Goal: Find specific page/section: Find specific page/section

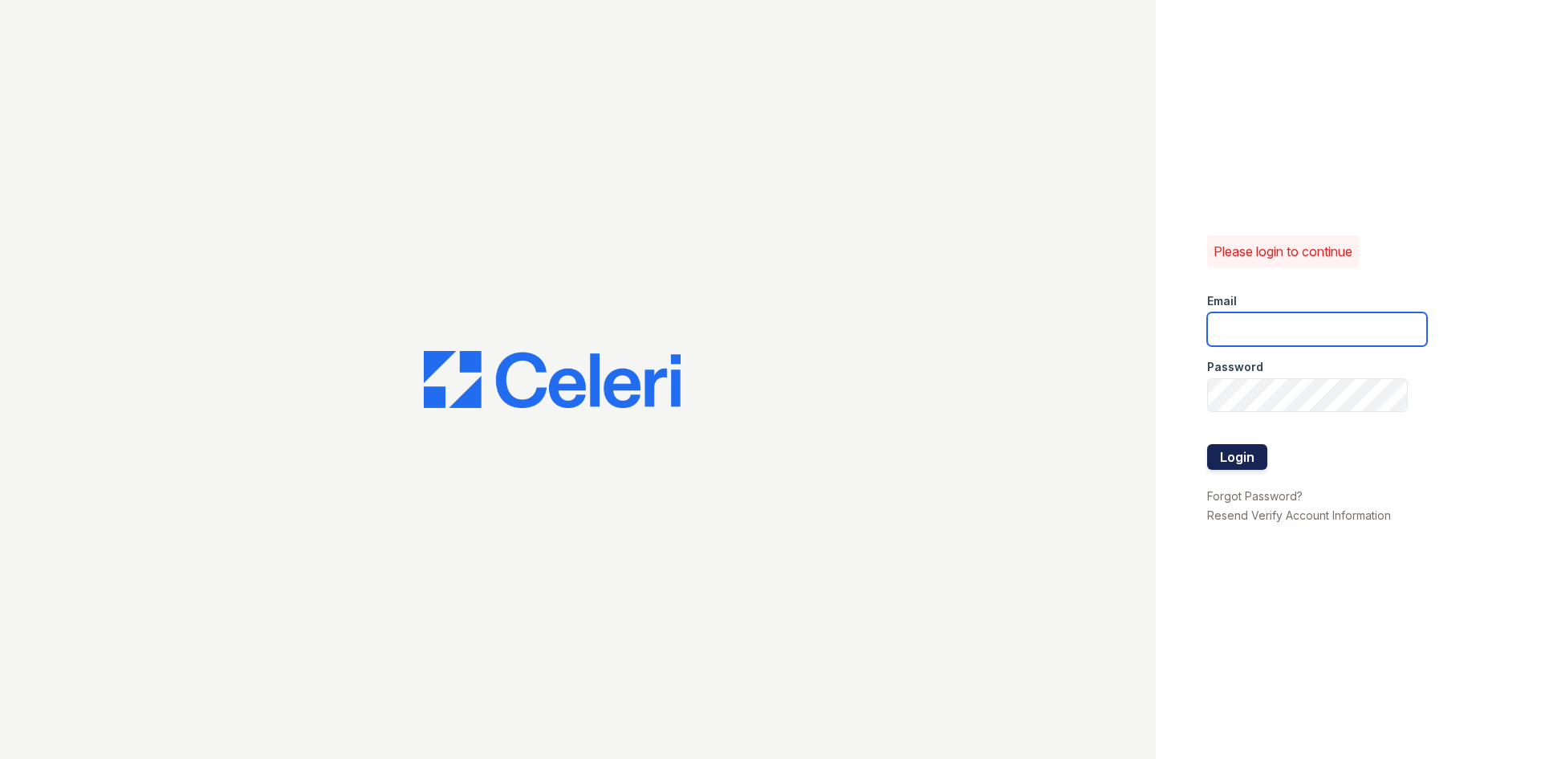
type input "[DOMAIN_NAME][EMAIL_ADDRESS][DOMAIN_NAME]"
click at [1233, 445] on button "Login" at bounding box center [1237, 457] width 60 height 26
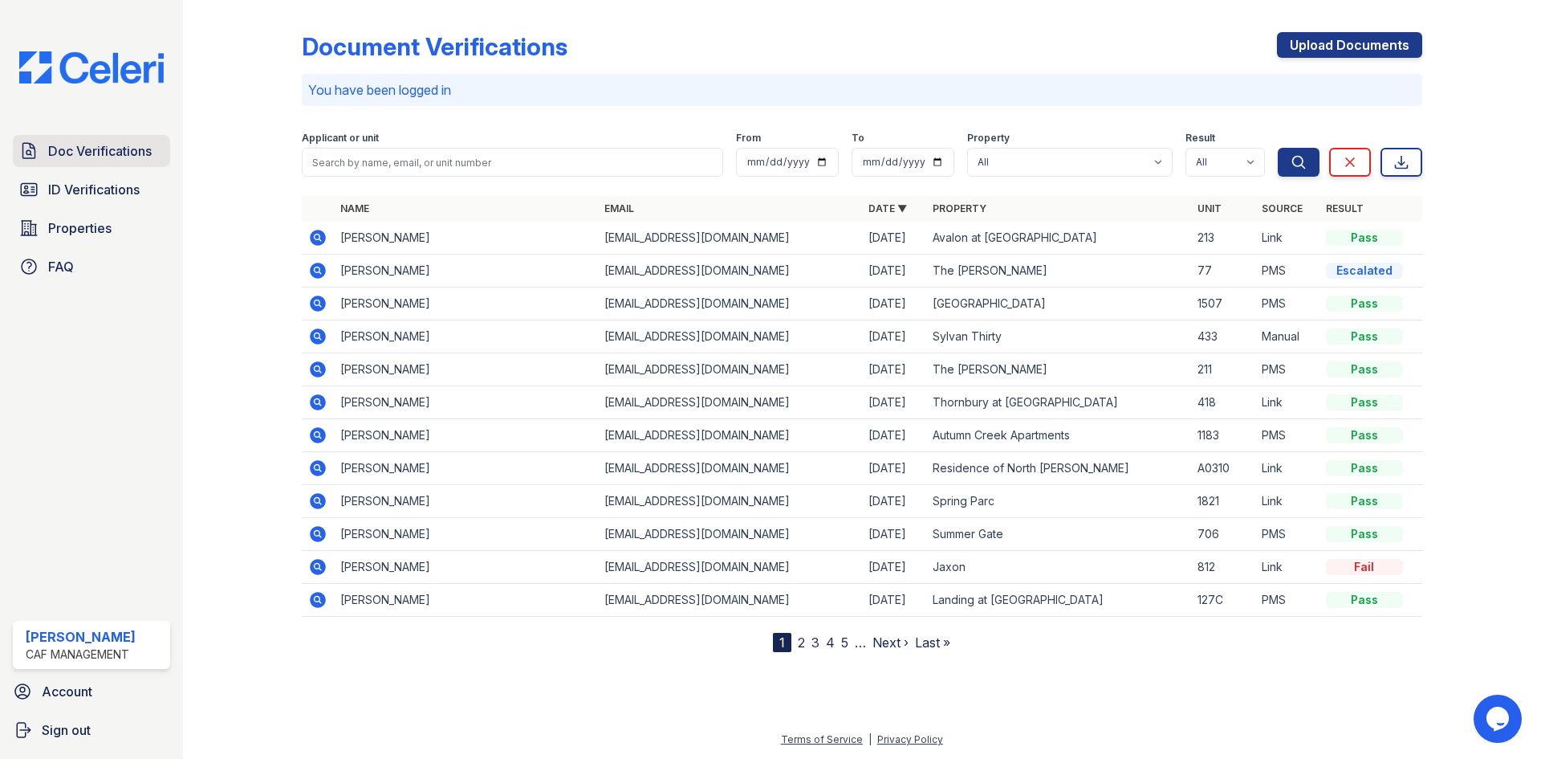
click at [88, 157] on span "Doc Verifications" at bounding box center [100, 150] width 104 height 19
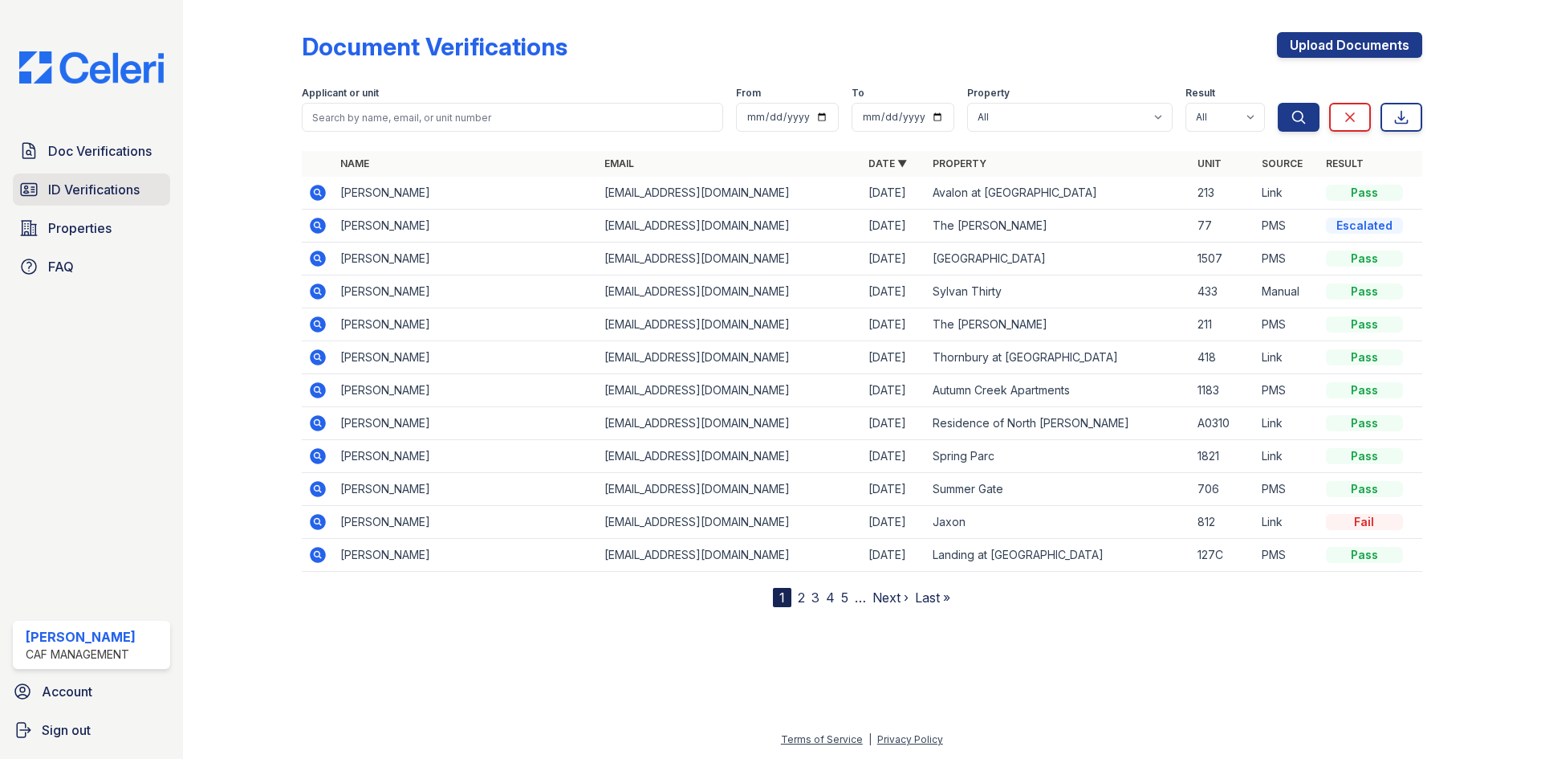
click at [98, 206] on link "ID Verifications" at bounding box center [91, 189] width 157 height 32
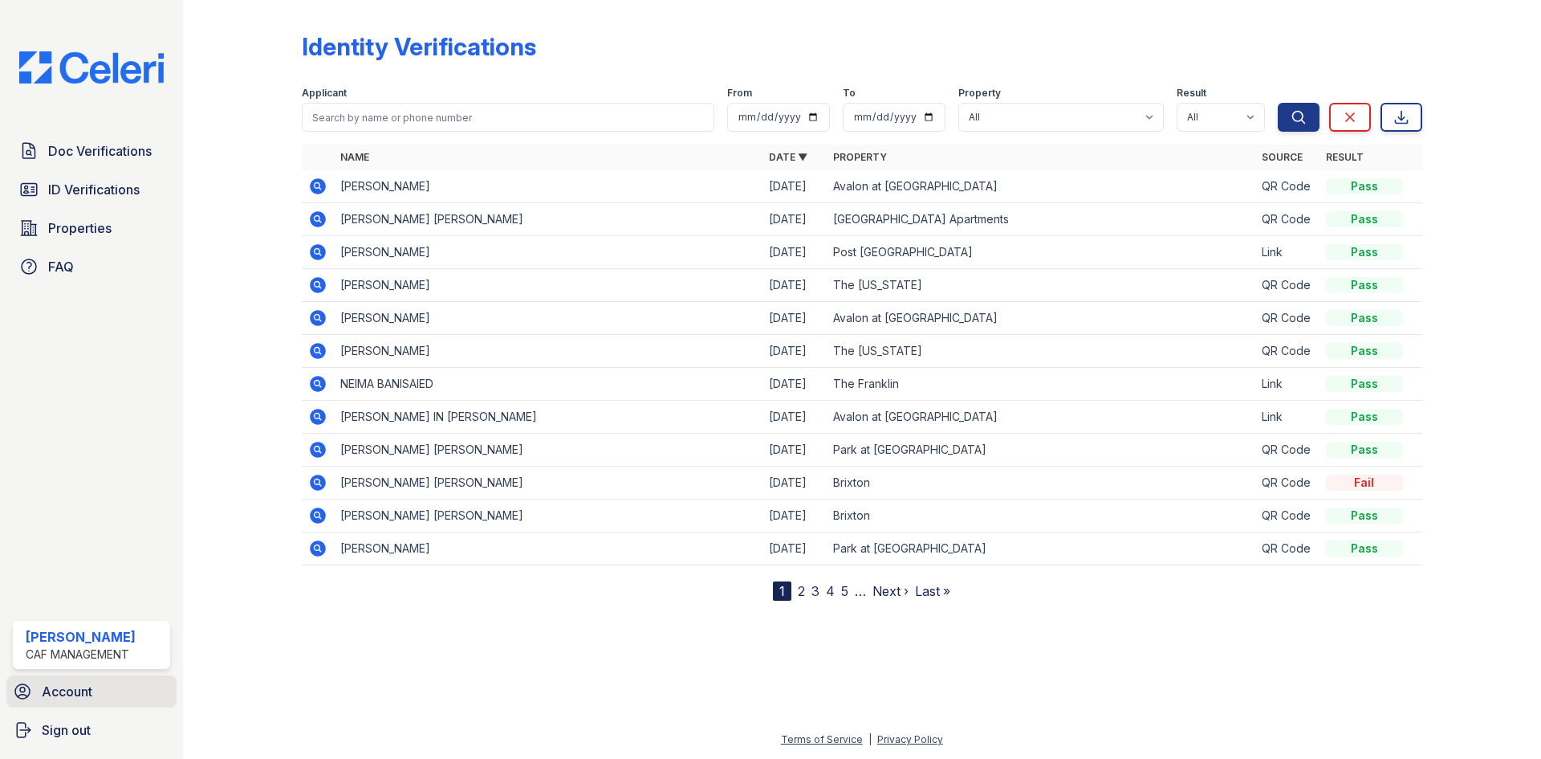
click at [68, 690] on span "Account" at bounding box center [67, 691] width 51 height 19
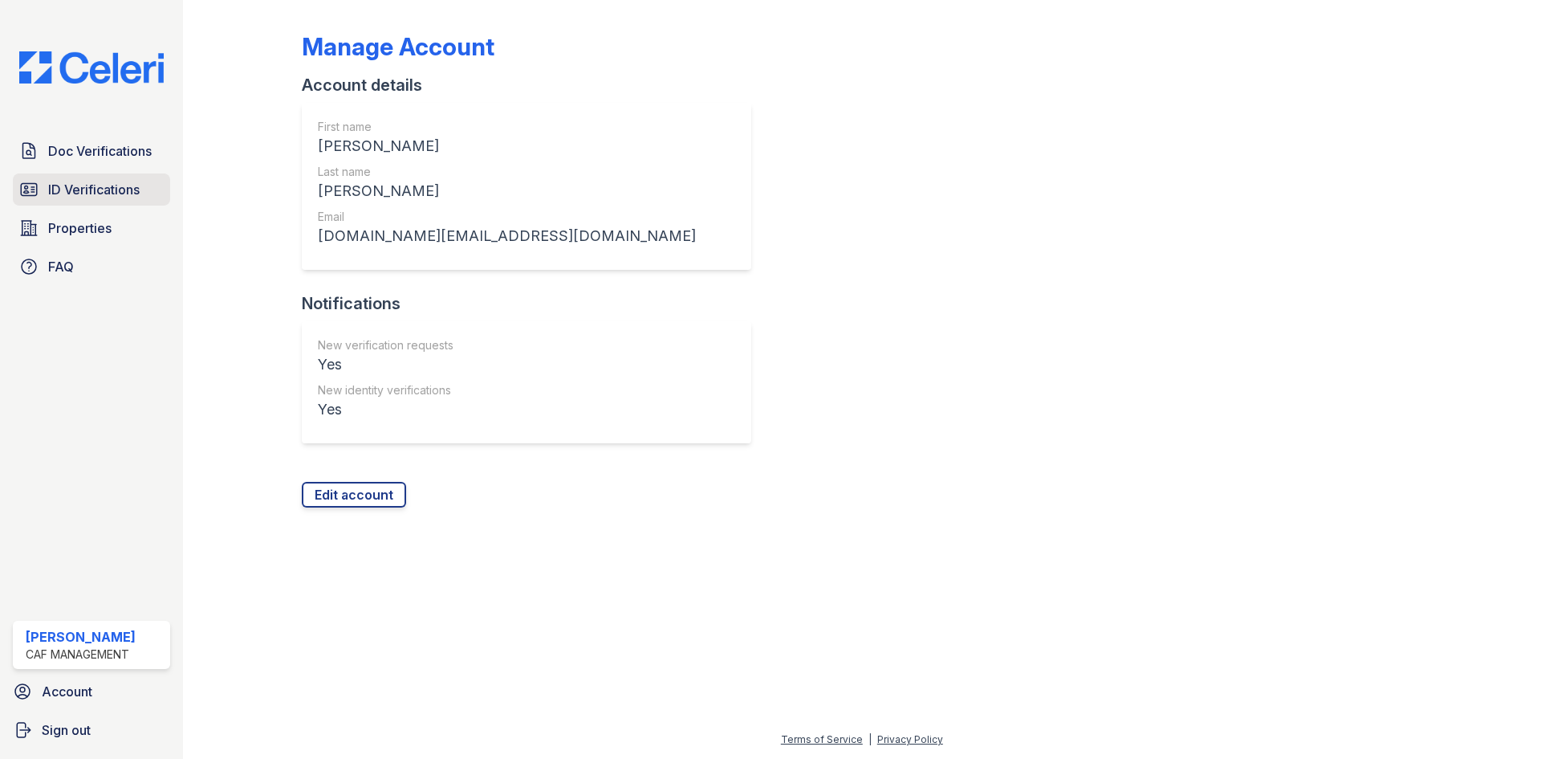
click at [55, 181] on span "ID Verifications" at bounding box center [94, 189] width 92 height 19
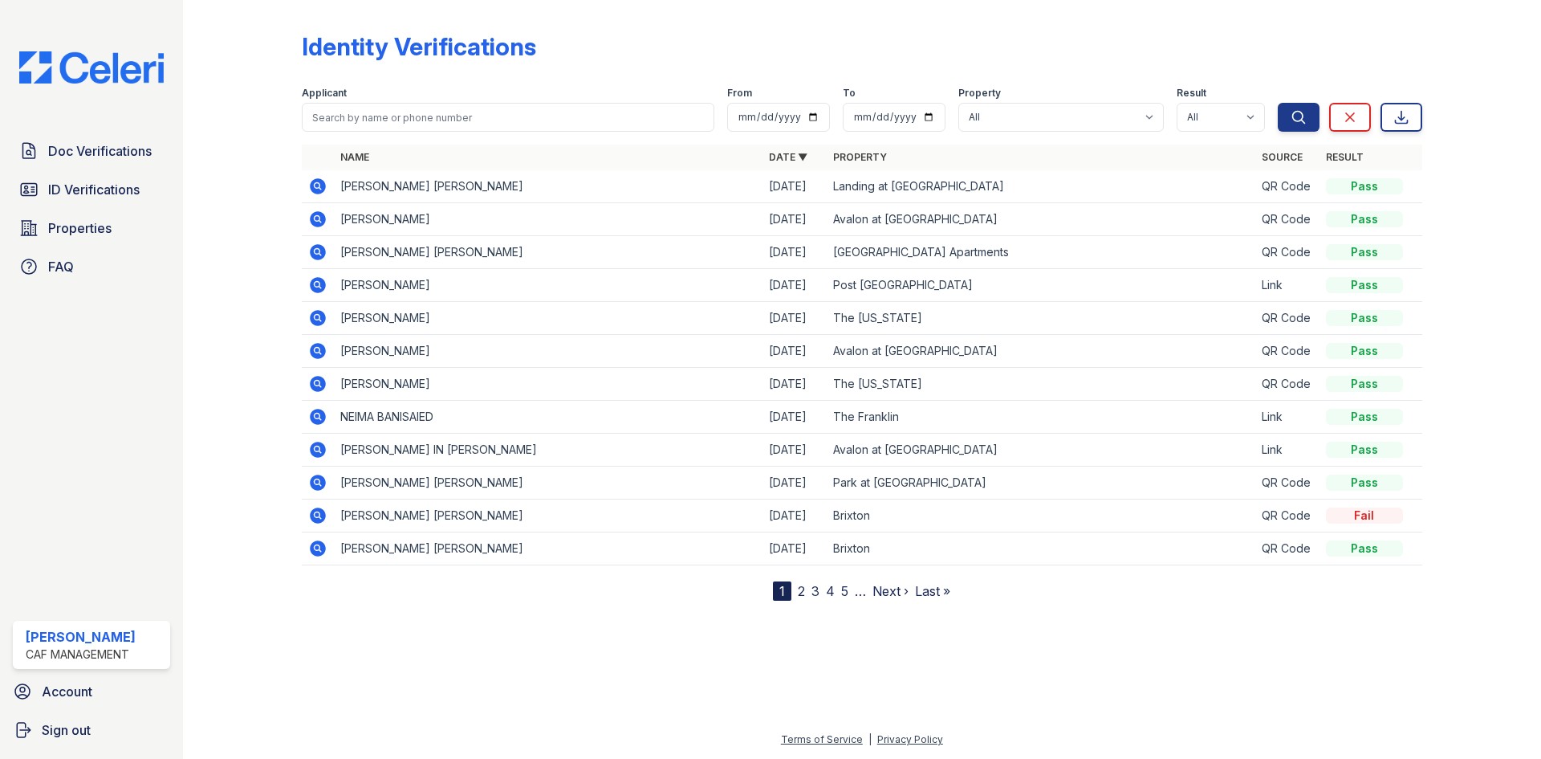
click at [93, 226] on span "Properties" at bounding box center [79, 227] width 63 height 19
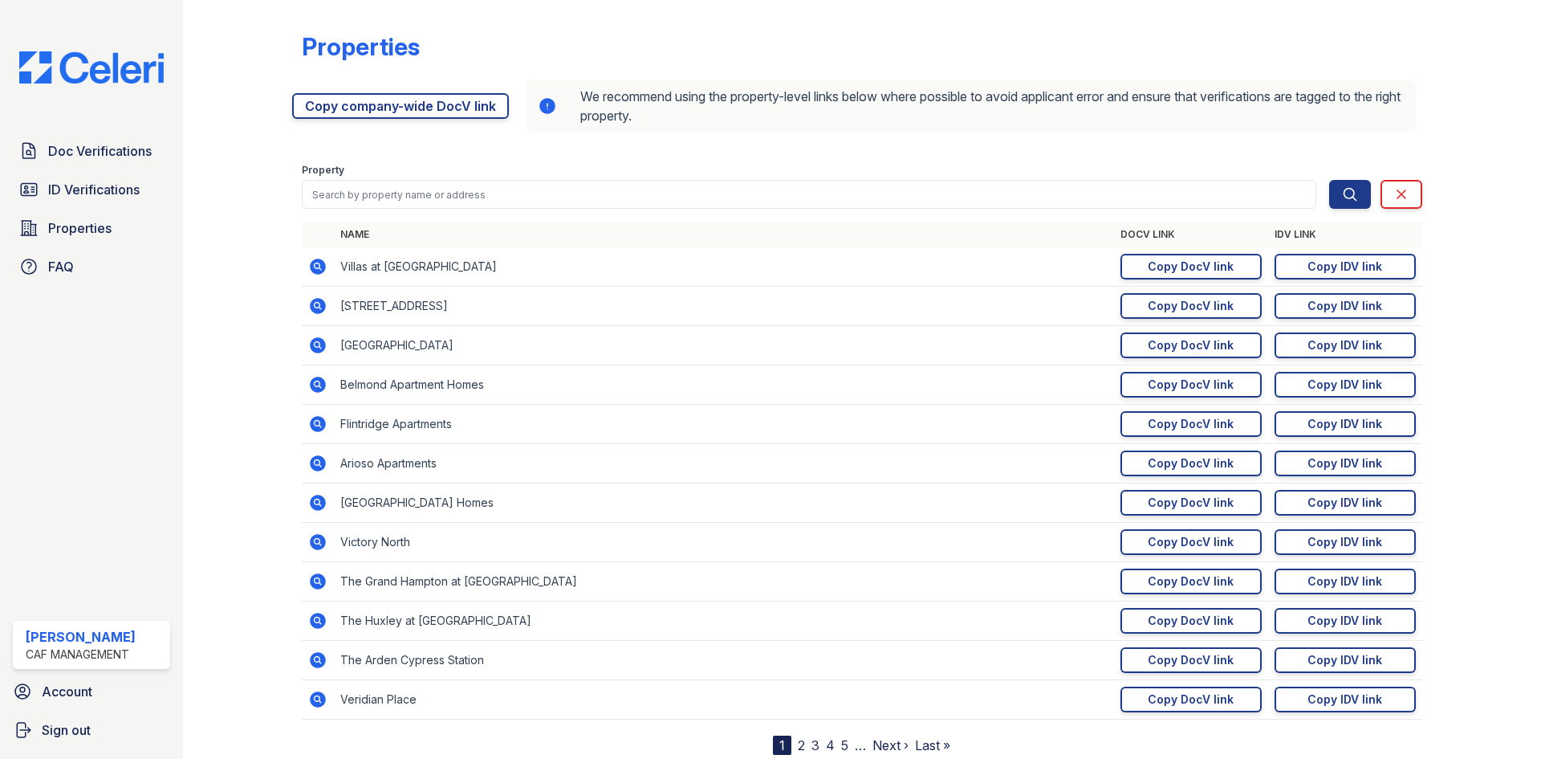
scroll to position [51, 0]
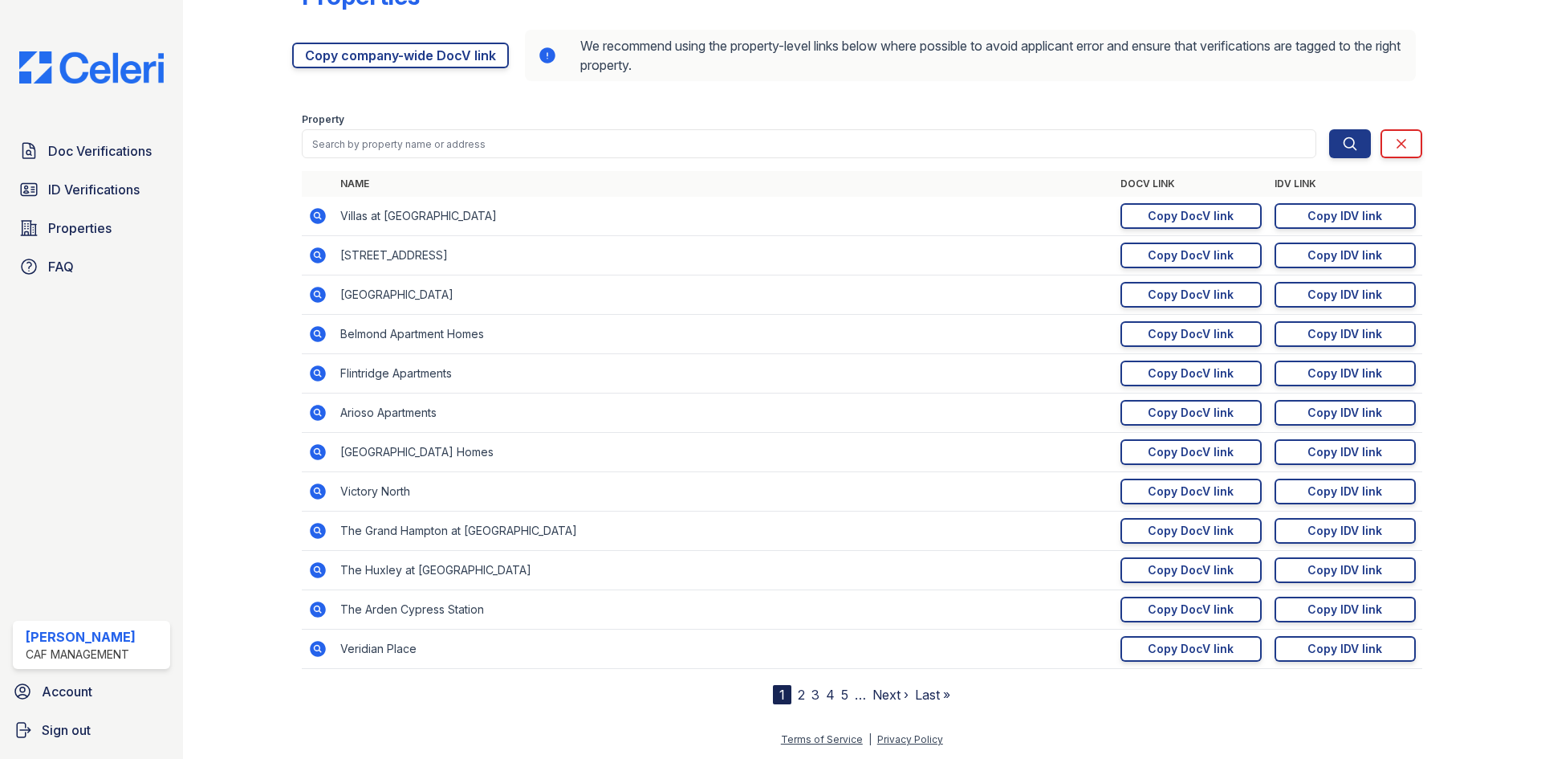
click at [113, 168] on div "Doc Verifications ID Verifications Properties FAQ" at bounding box center [91, 209] width 170 height 148
click at [104, 182] on span "ID Verifications" at bounding box center [94, 189] width 92 height 19
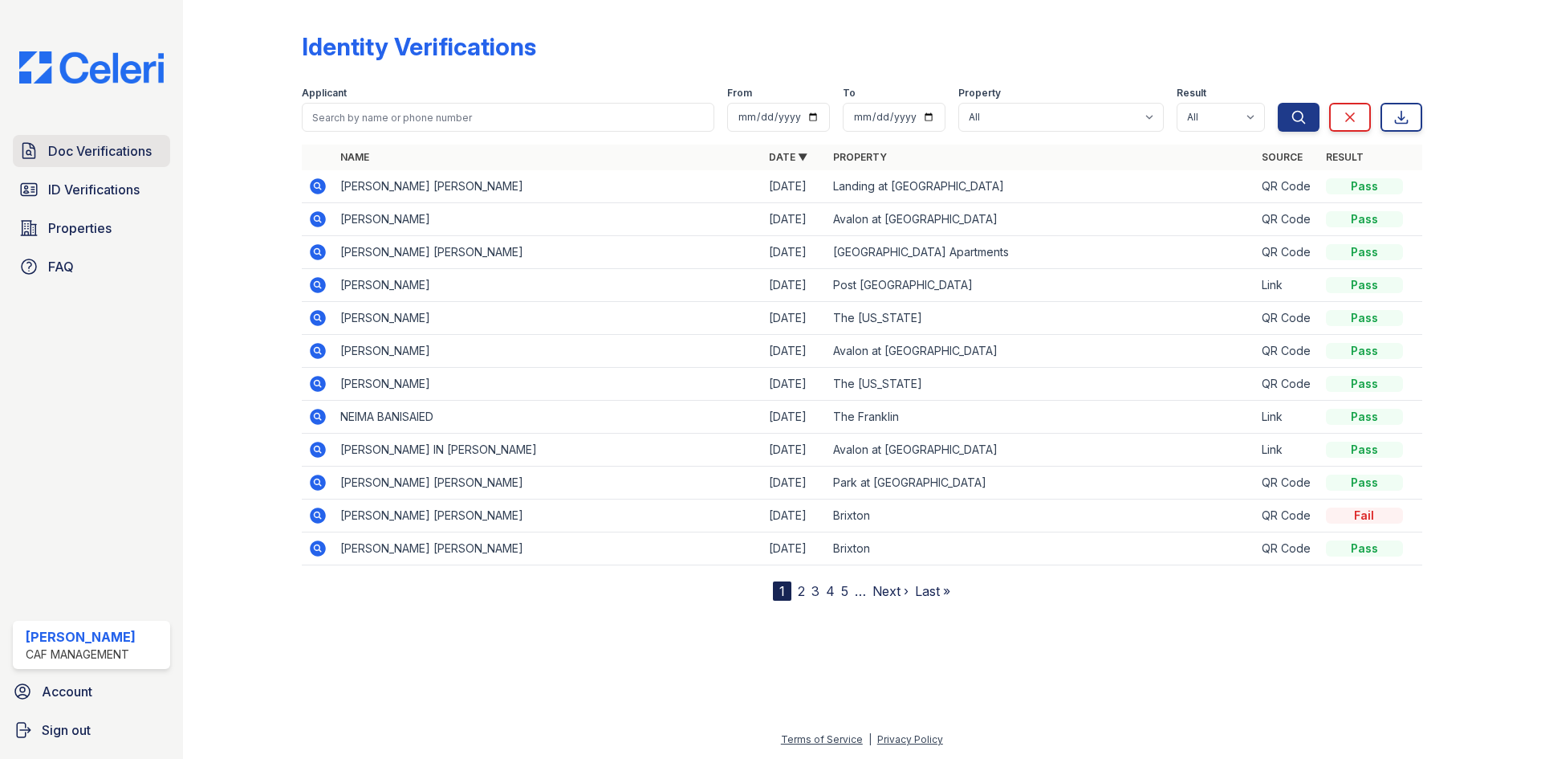
click at [80, 161] on link "Doc Verifications" at bounding box center [91, 151] width 157 height 32
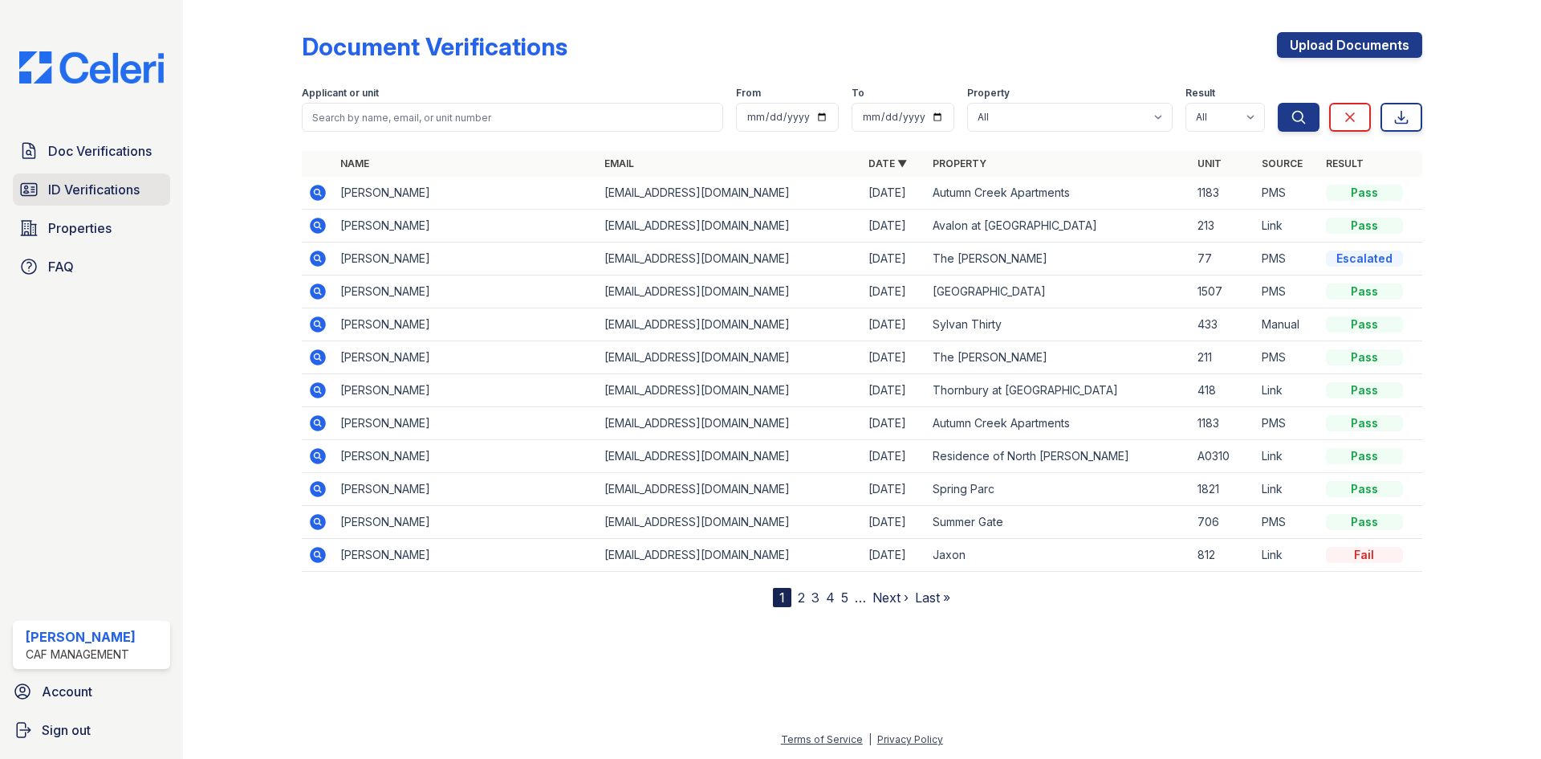
click at [128, 190] on span "ID Verifications" at bounding box center [94, 189] width 92 height 19
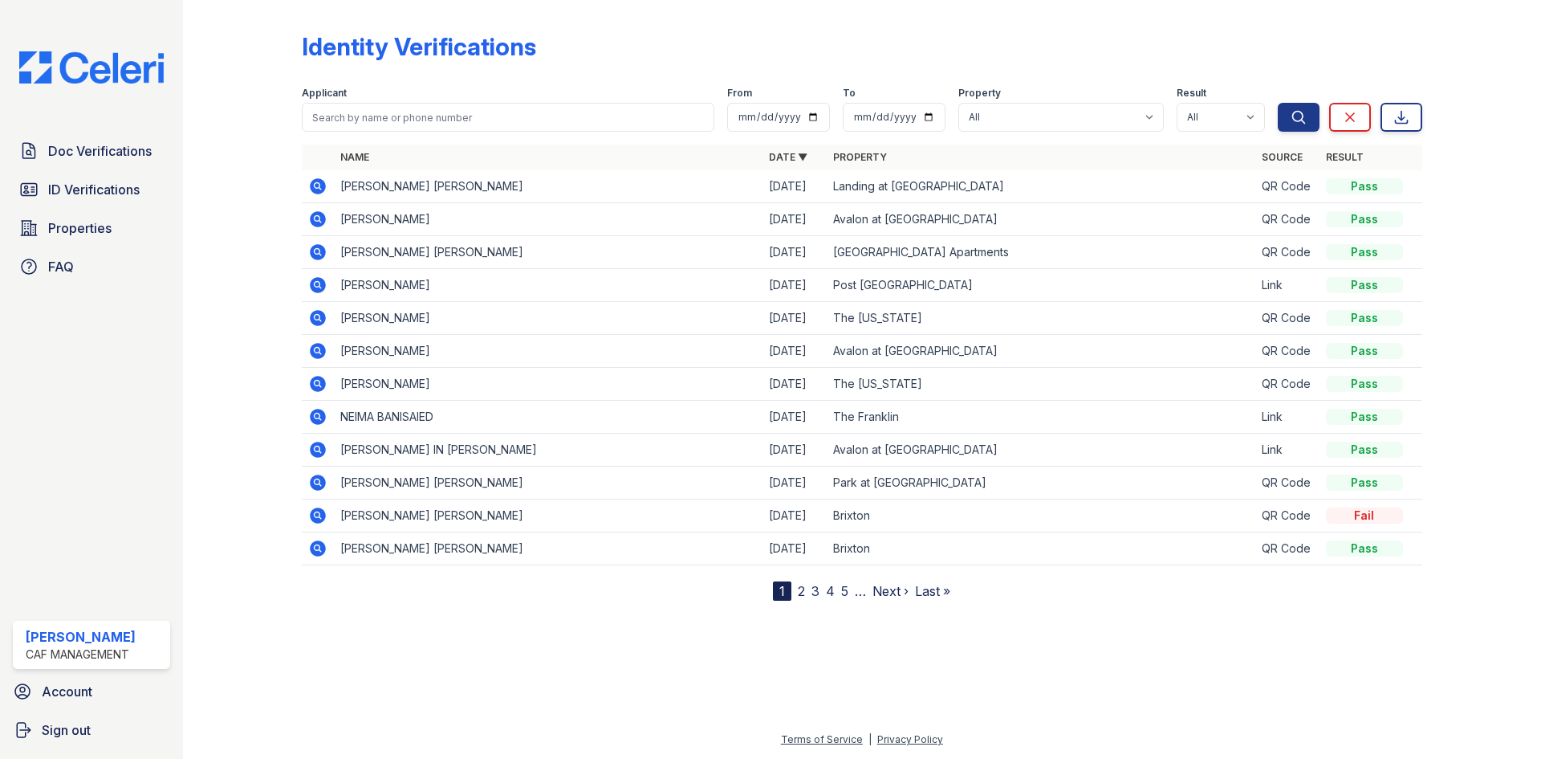
click at [795, 583] on nav "1 2 3 4 5 … Next › Last »" at bounding box center [861, 590] width 177 height 19
click at [800, 592] on link "2" at bounding box center [801, 591] width 7 height 16
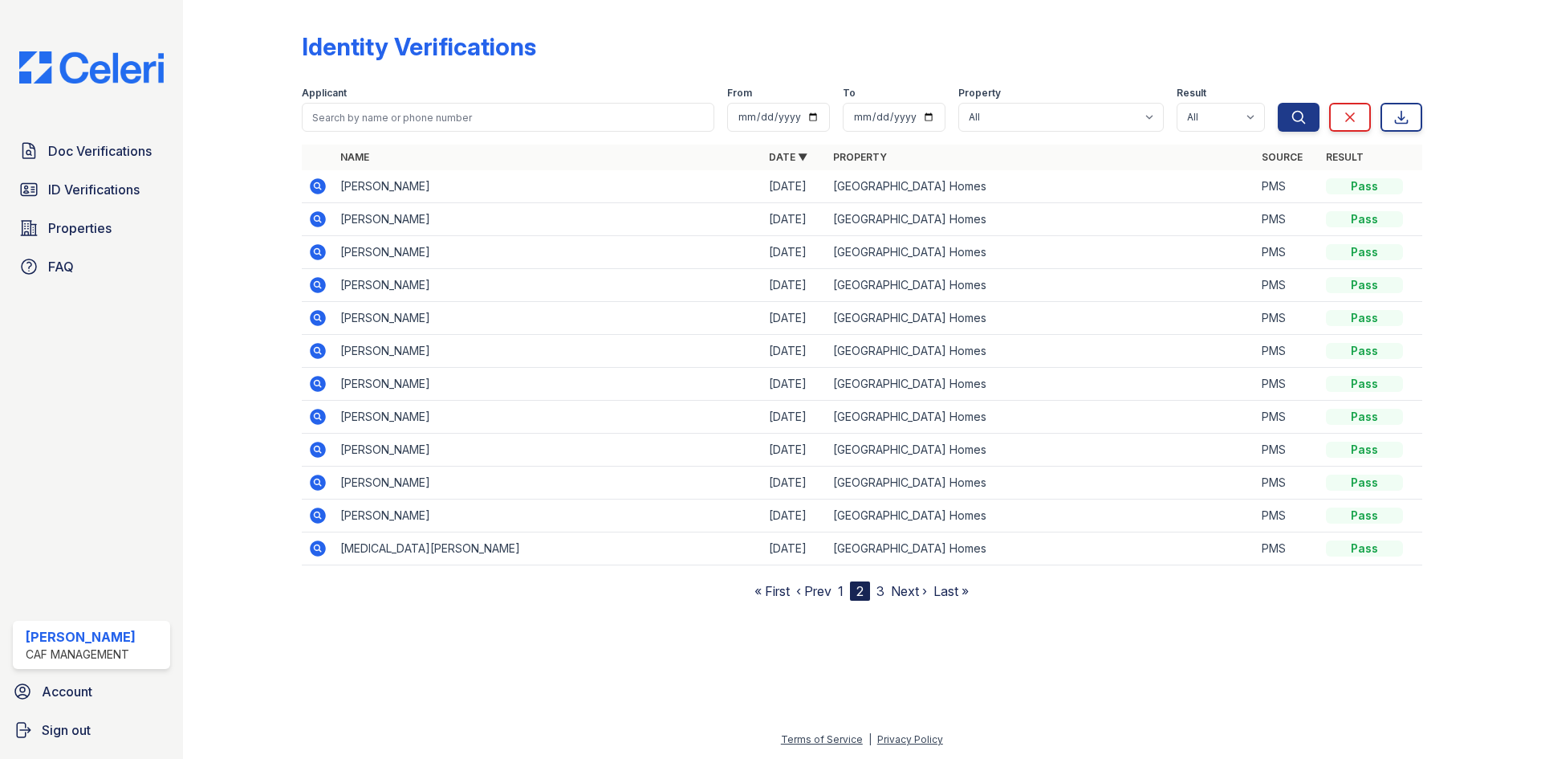
click at [881, 592] on link "3" at bounding box center [881, 591] width 8 height 16
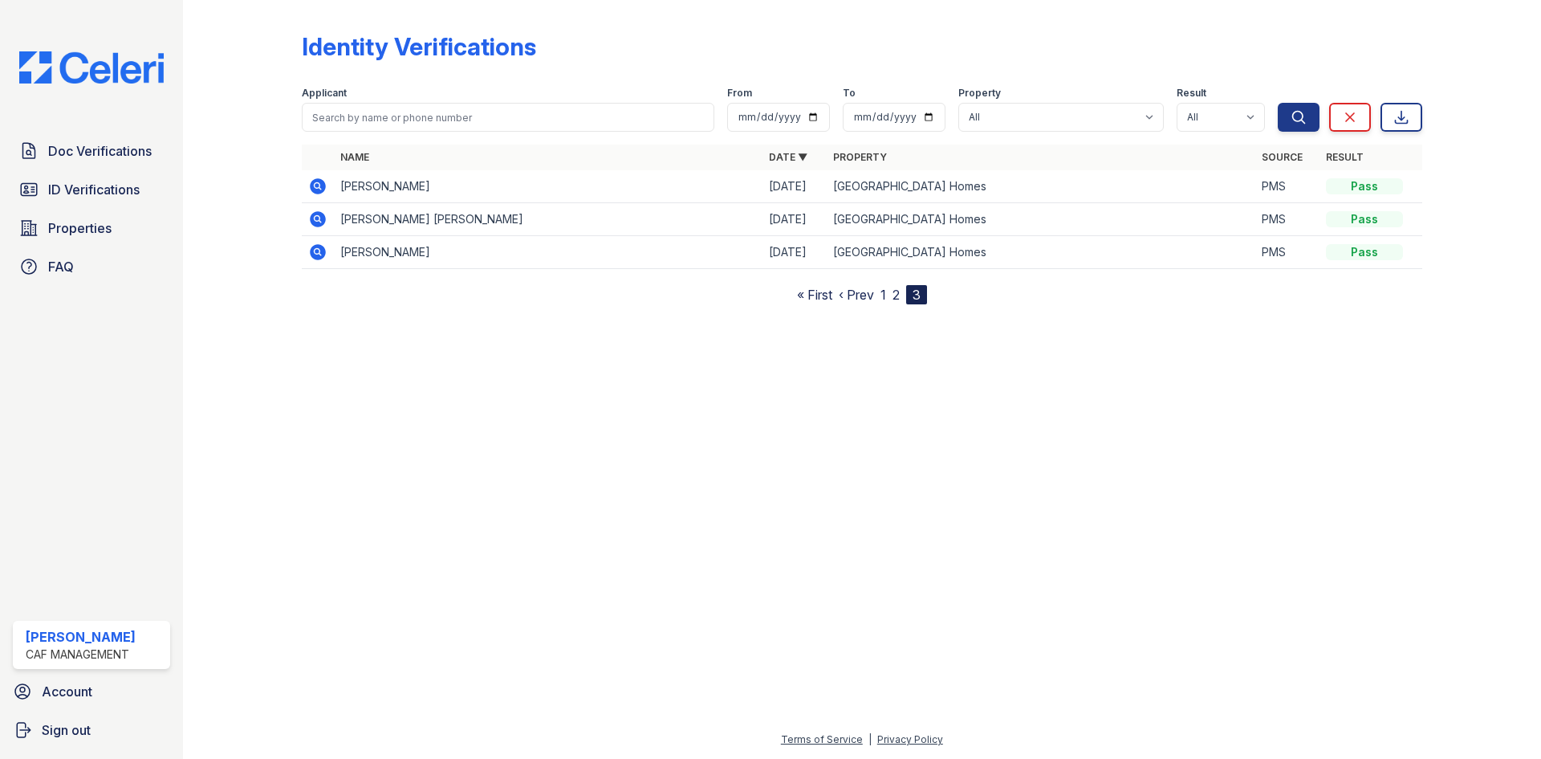
click at [803, 291] on link "« First" at bounding box center [814, 295] width 35 height 16
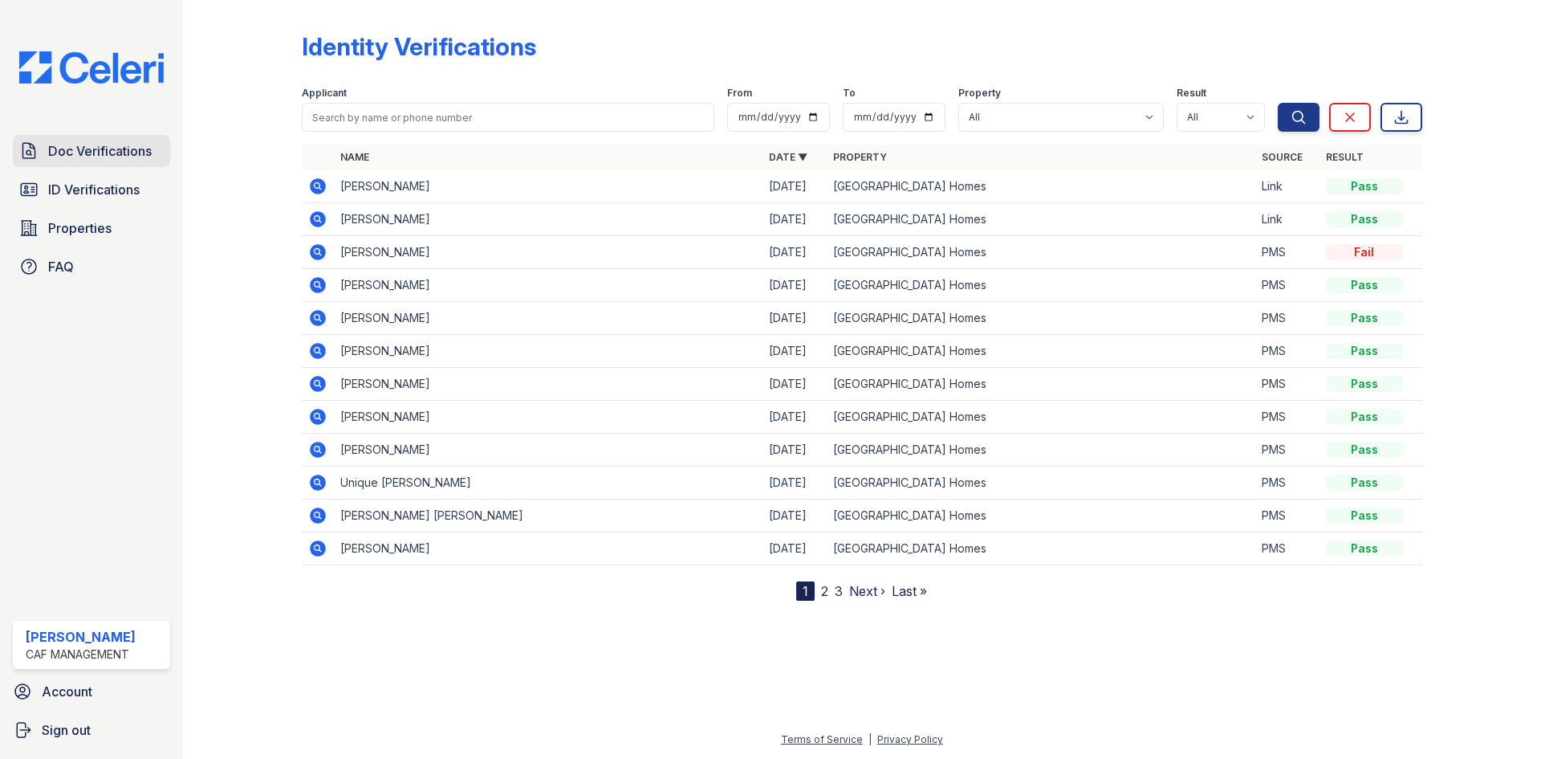
click at [90, 144] on span "Doc Verifications" at bounding box center [100, 150] width 104 height 19
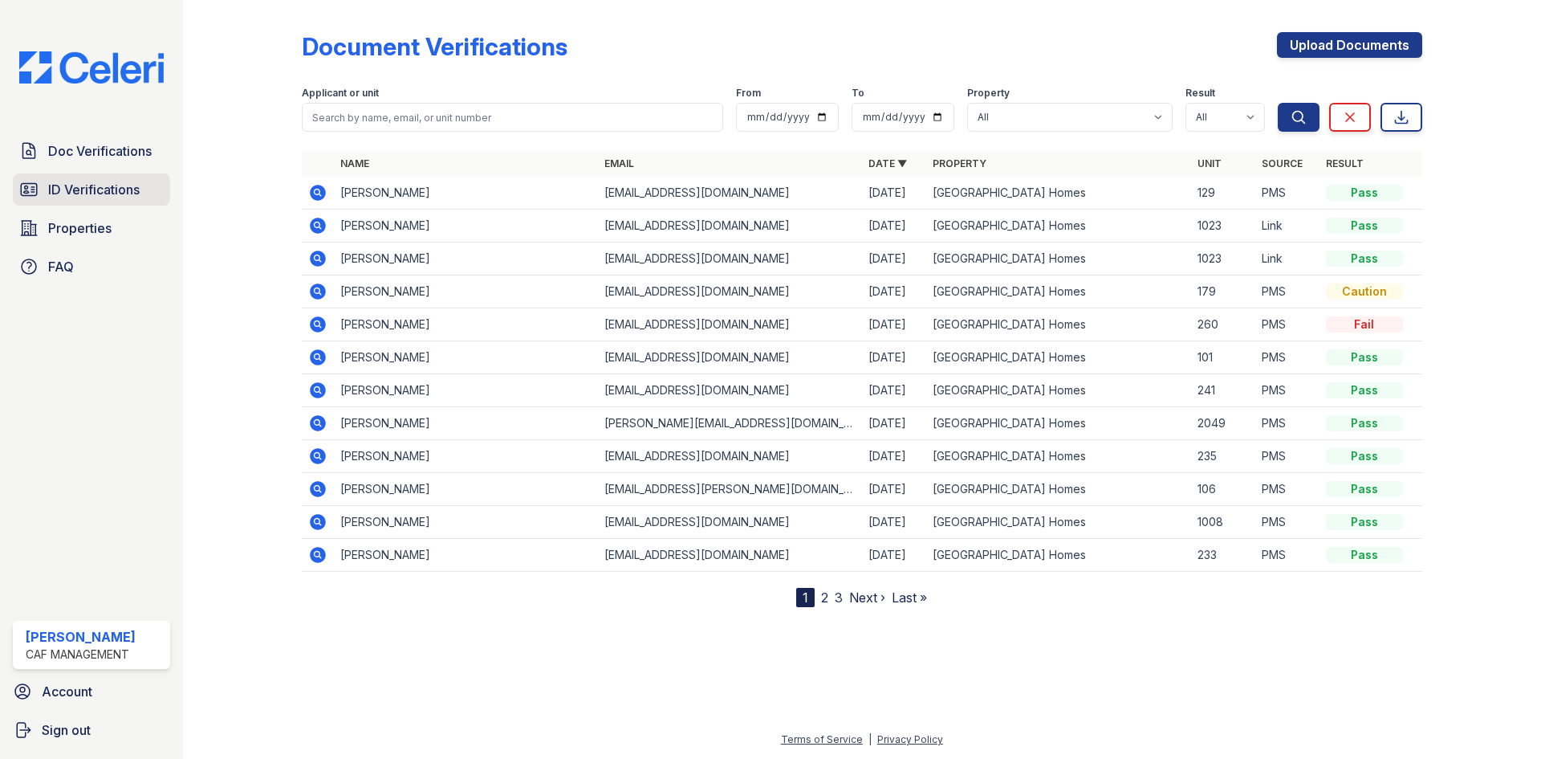
click at [96, 180] on span "ID Verifications" at bounding box center [94, 189] width 92 height 19
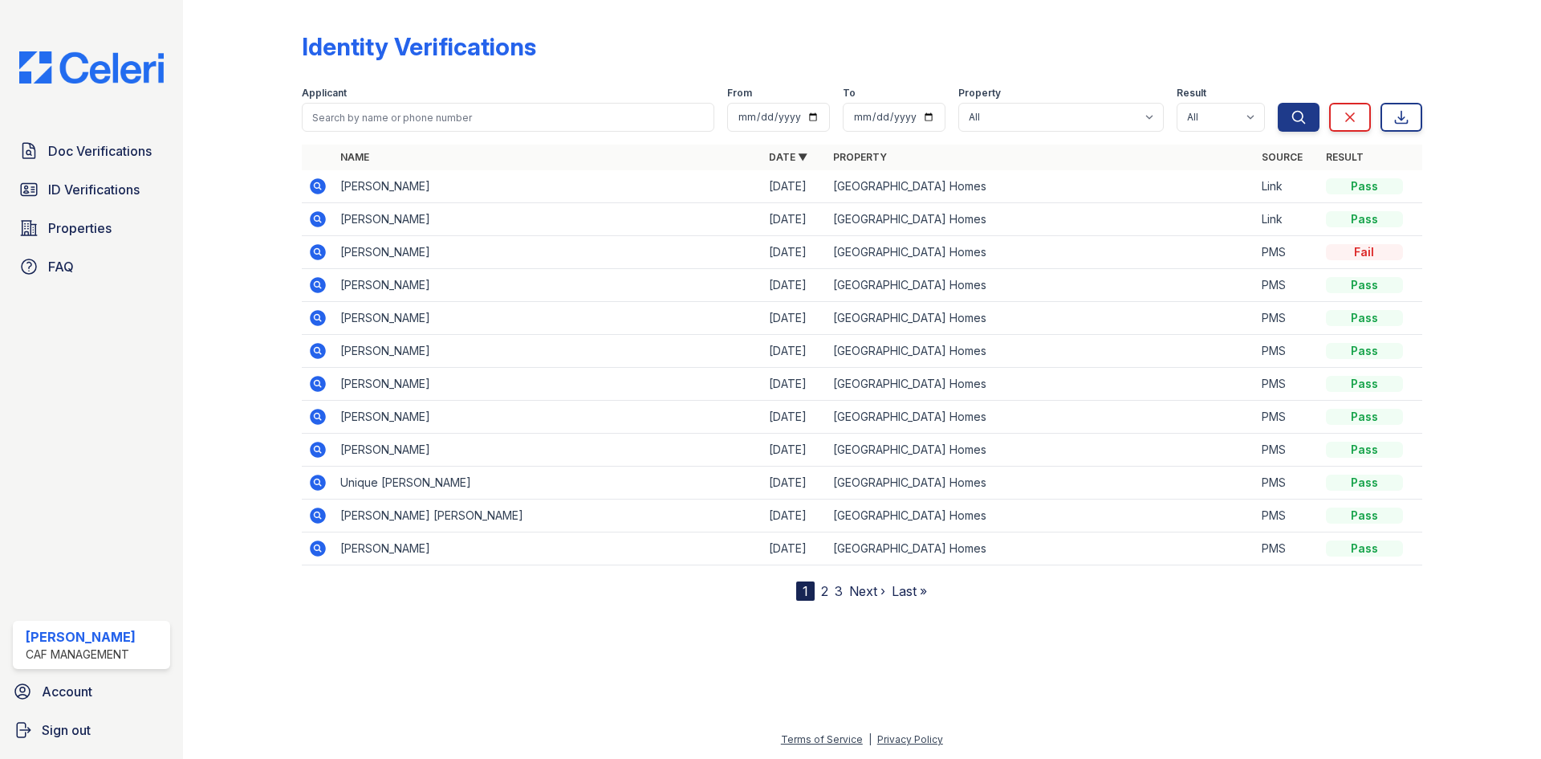
click at [803, 592] on div "1" at bounding box center [805, 590] width 18 height 19
click at [878, 160] on link "Property" at bounding box center [860, 157] width 54 height 12
click at [878, 160] on link "Property ▲" at bounding box center [866, 157] width 66 height 12
click at [104, 158] on span "Doc Verifications" at bounding box center [100, 150] width 104 height 19
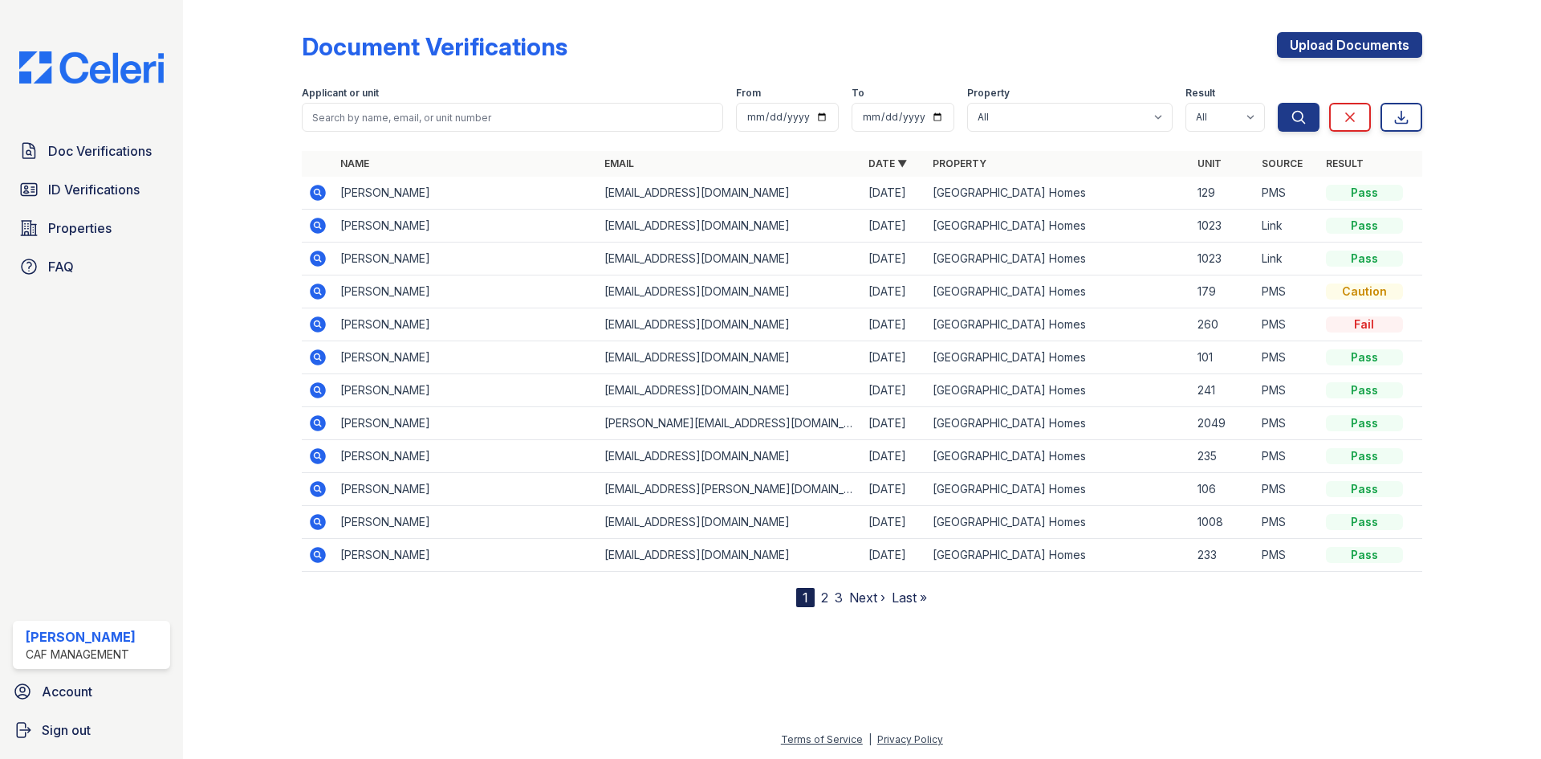
click at [940, 154] on th "Property" at bounding box center [1058, 164] width 264 height 26
